Goal: Communication & Community: Answer question/provide support

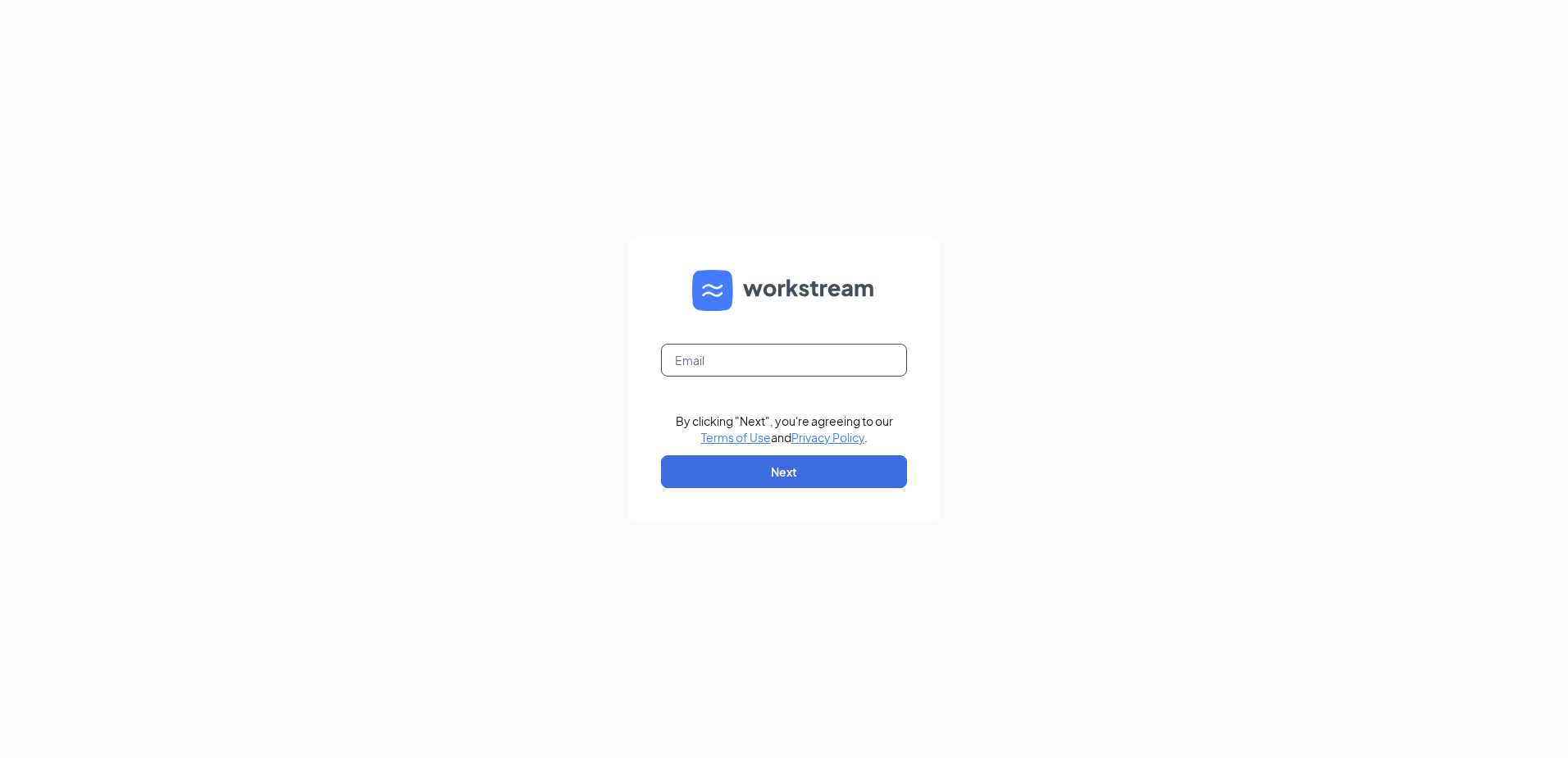
click at [689, 357] on input "text" at bounding box center [784, 360] width 246 height 32
type input "[EMAIL_ADDRESS][DOMAIN_NAME]"
click at [761, 471] on button "Next" at bounding box center [784, 471] width 246 height 32
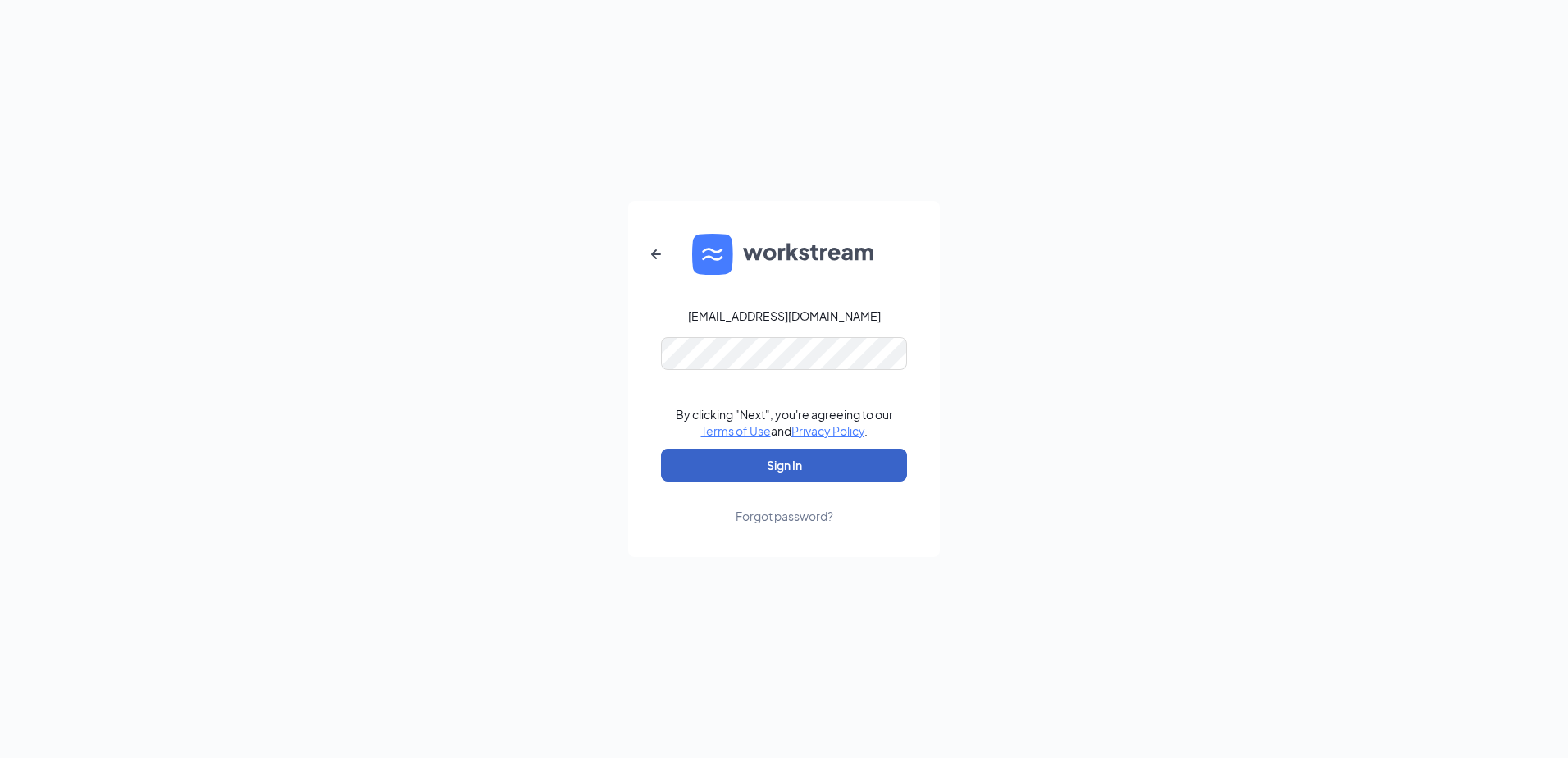
click at [776, 465] on button "Sign In" at bounding box center [784, 464] width 246 height 32
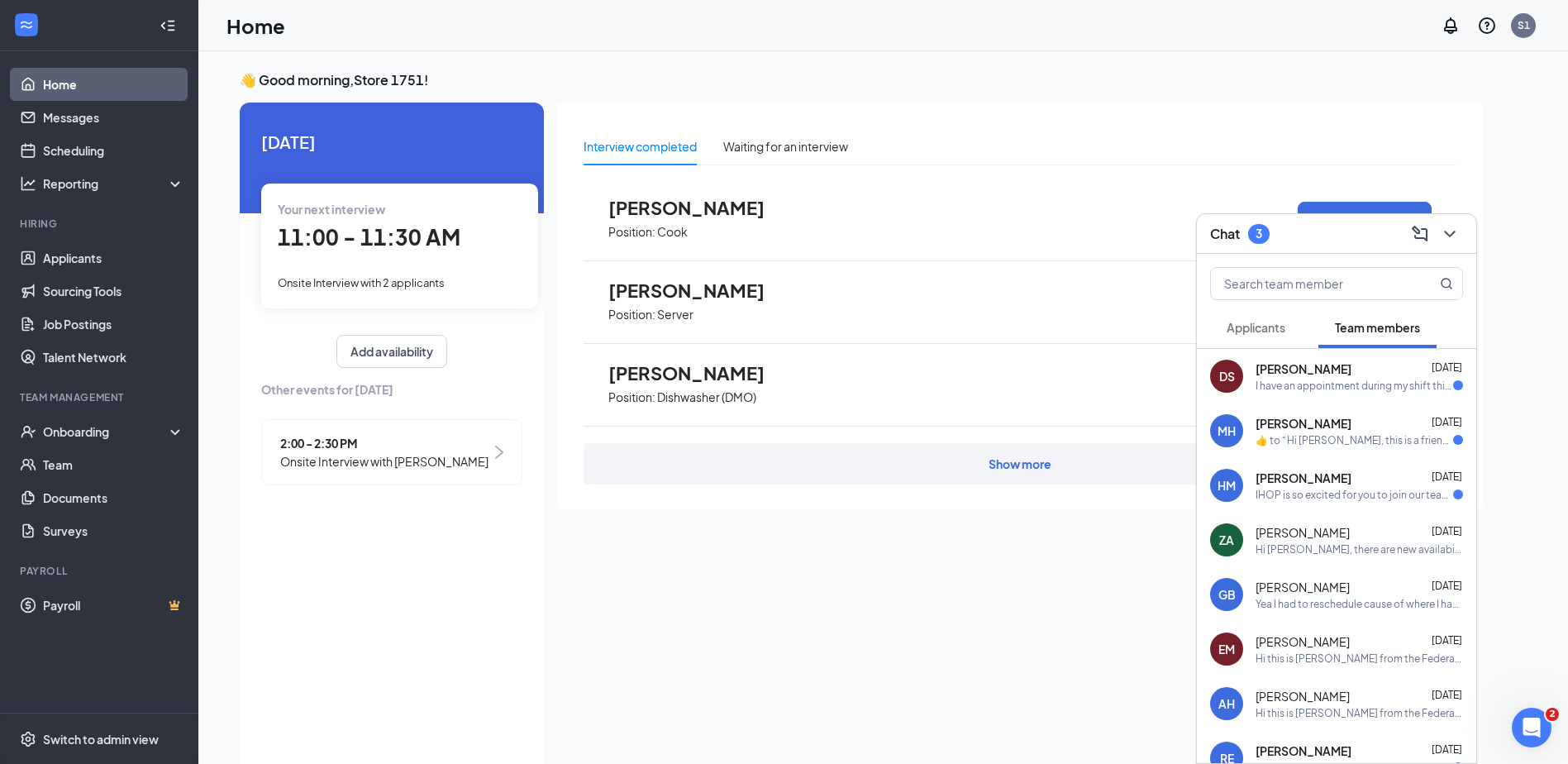
click at [1364, 380] on div "I have an appointment during my shift this upcoming [DATE] can I come in early?" at bounding box center [1354, 385] width 198 height 14
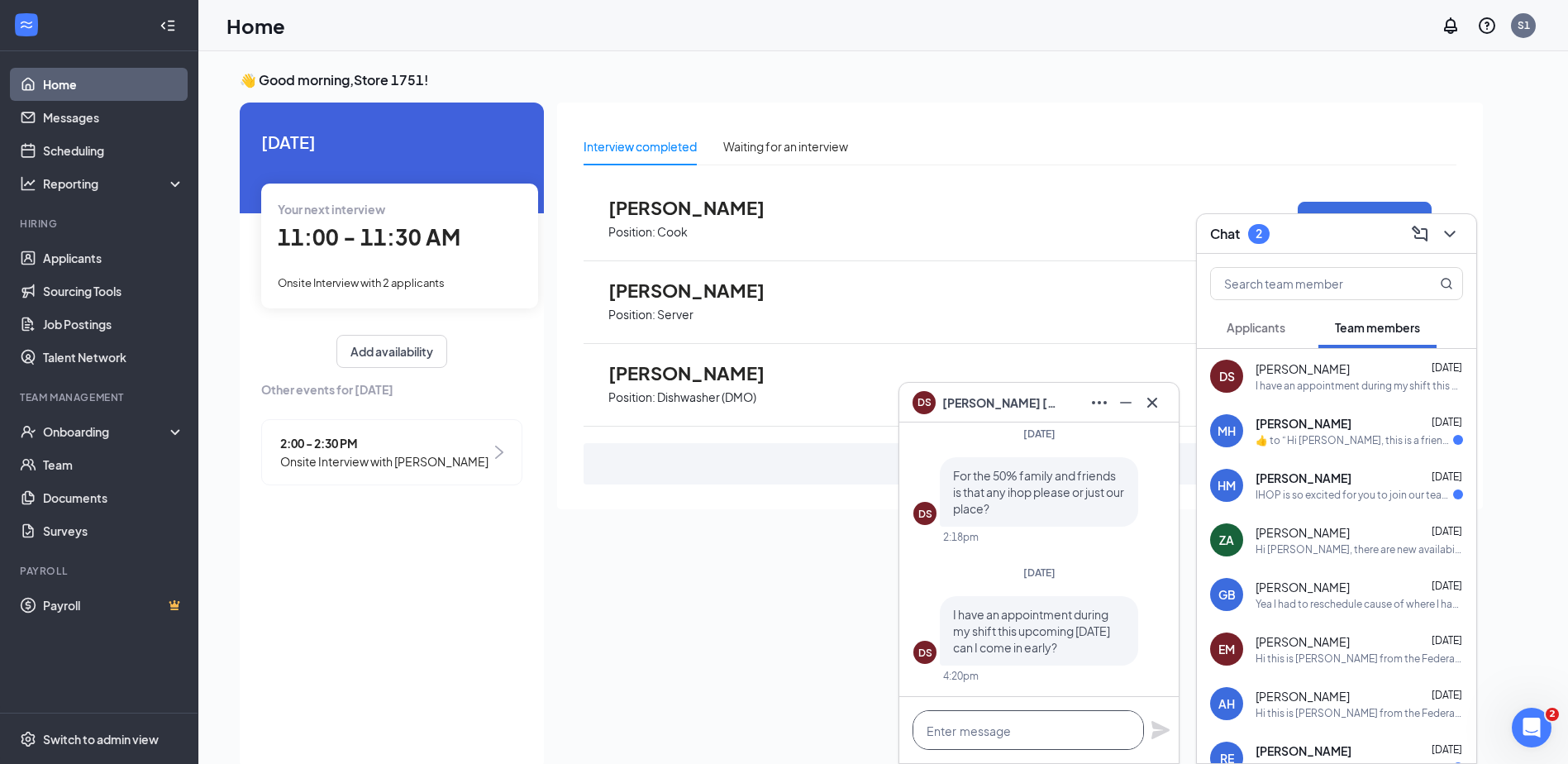
click at [989, 731] on textarea at bounding box center [1028, 730] width 231 height 40
type textarea "yes"
click at [1154, 731] on icon "Plane" at bounding box center [1161, 730] width 19 height 19
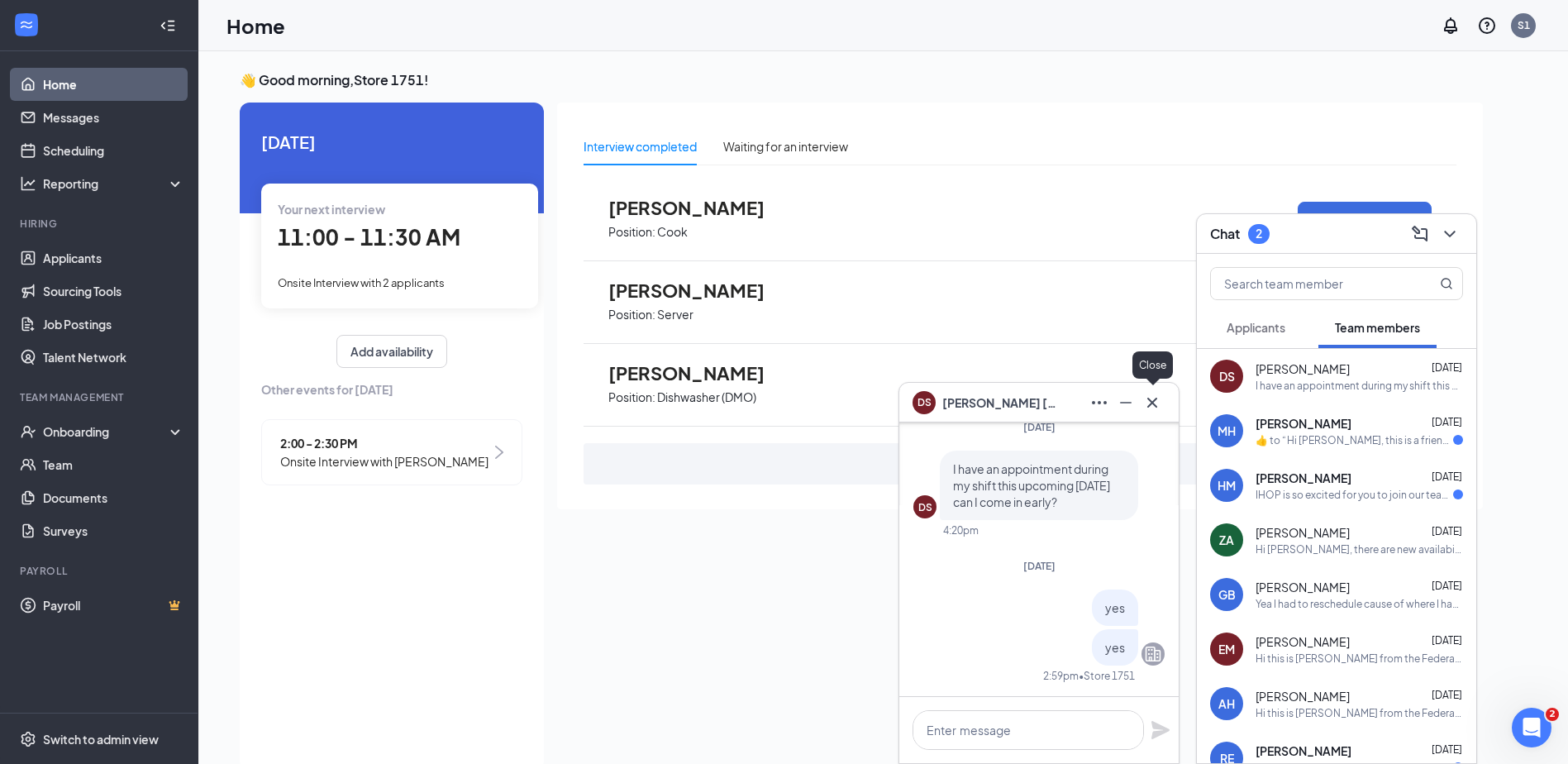
click at [1154, 401] on icon "Cross" at bounding box center [1152, 402] width 20 height 20
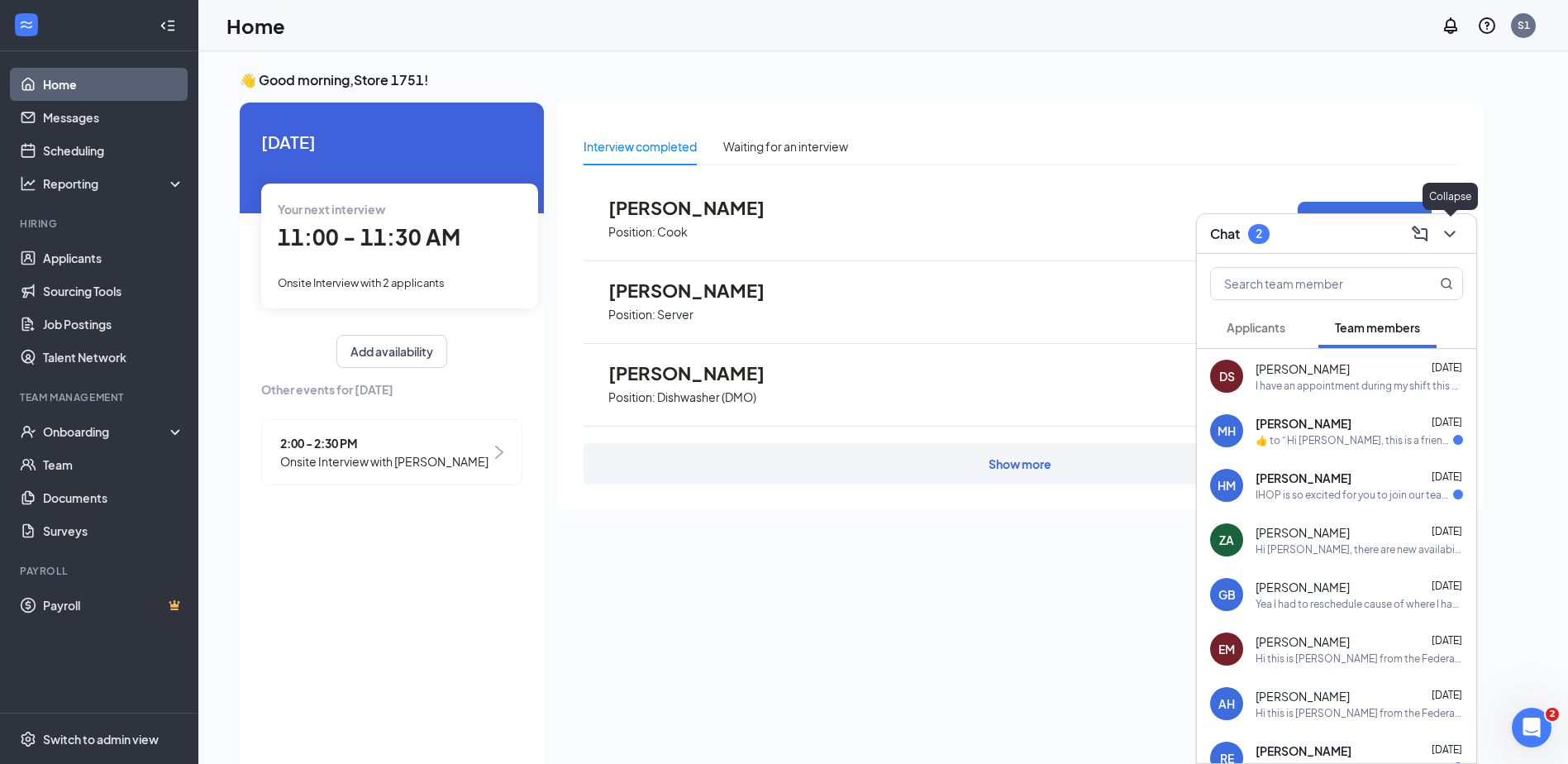
click at [1452, 230] on icon "ChevronDown" at bounding box center [1449, 233] width 20 height 20
